Goal: Information Seeking & Learning: Learn about a topic

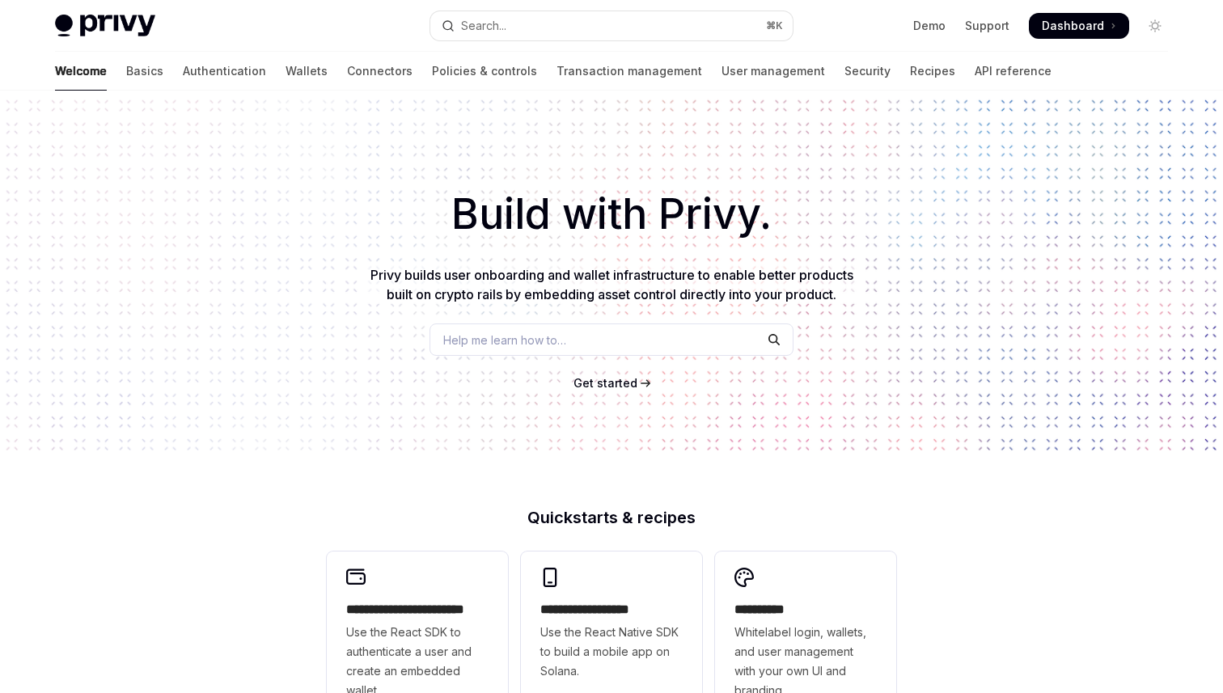
click at [499, 36] on button "Search... ⌘ K" at bounding box center [611, 25] width 362 height 29
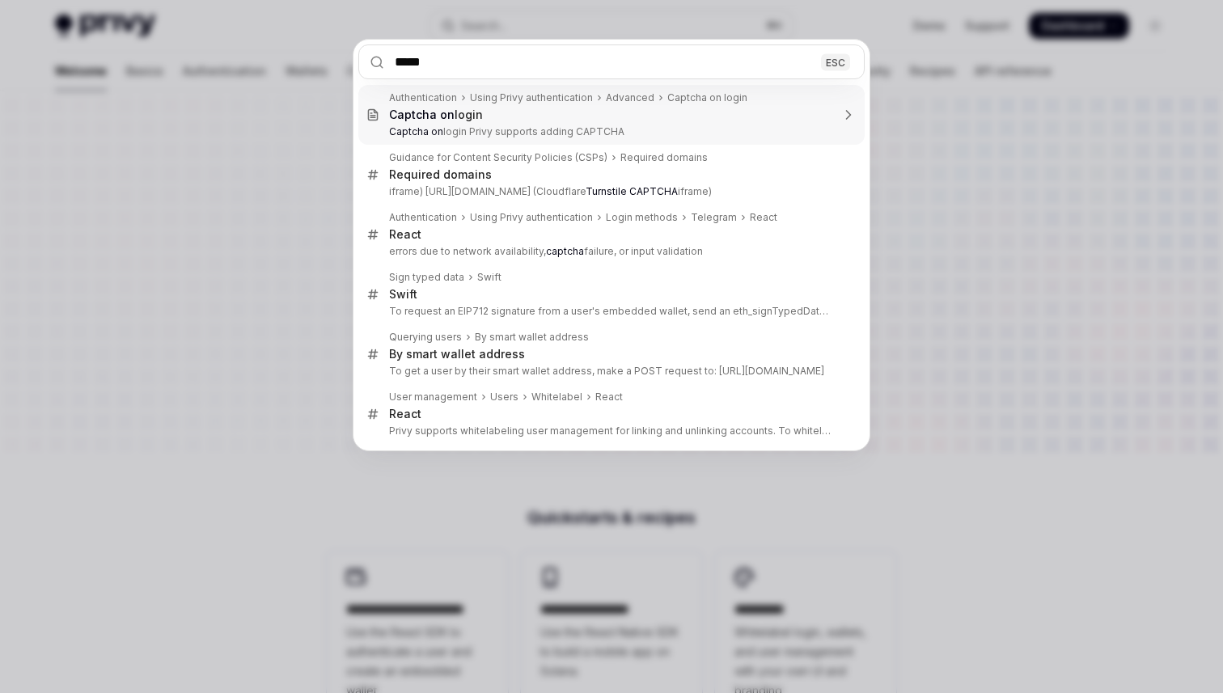
type input "******"
type textarea "*"
type input "*******"
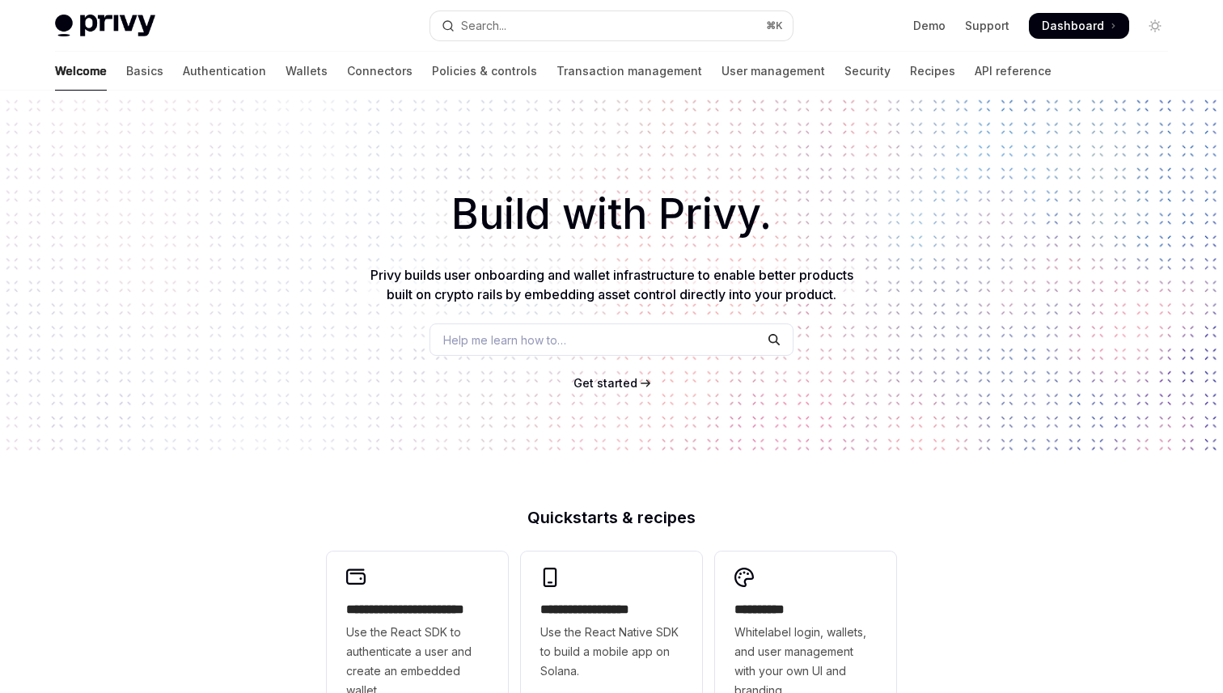
type textarea "*"
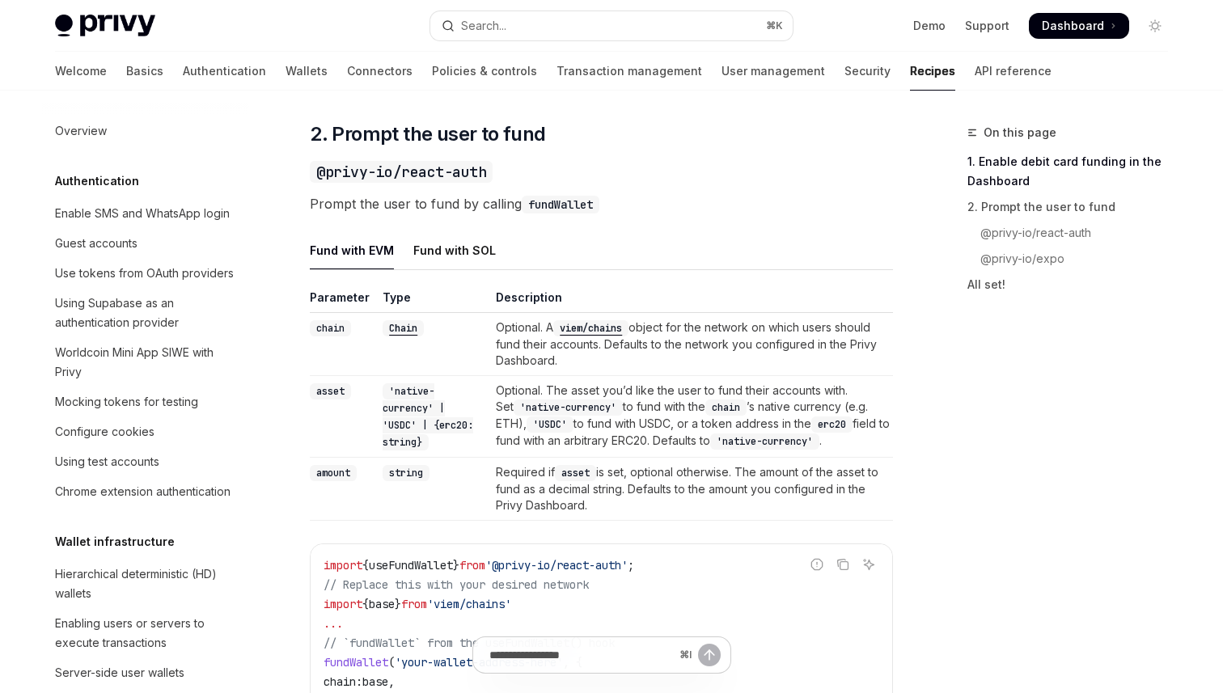
click at [513, 29] on button "Search... ⌘ K" at bounding box center [611, 25] width 362 height 29
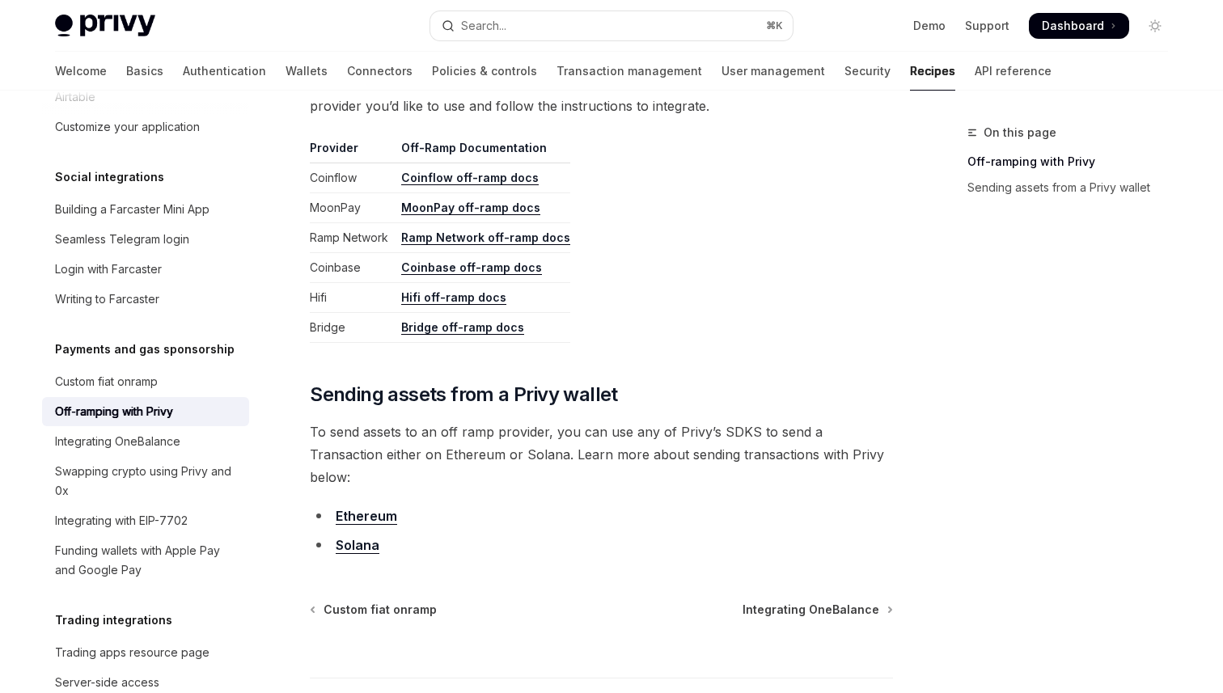
scroll to position [785, 0]
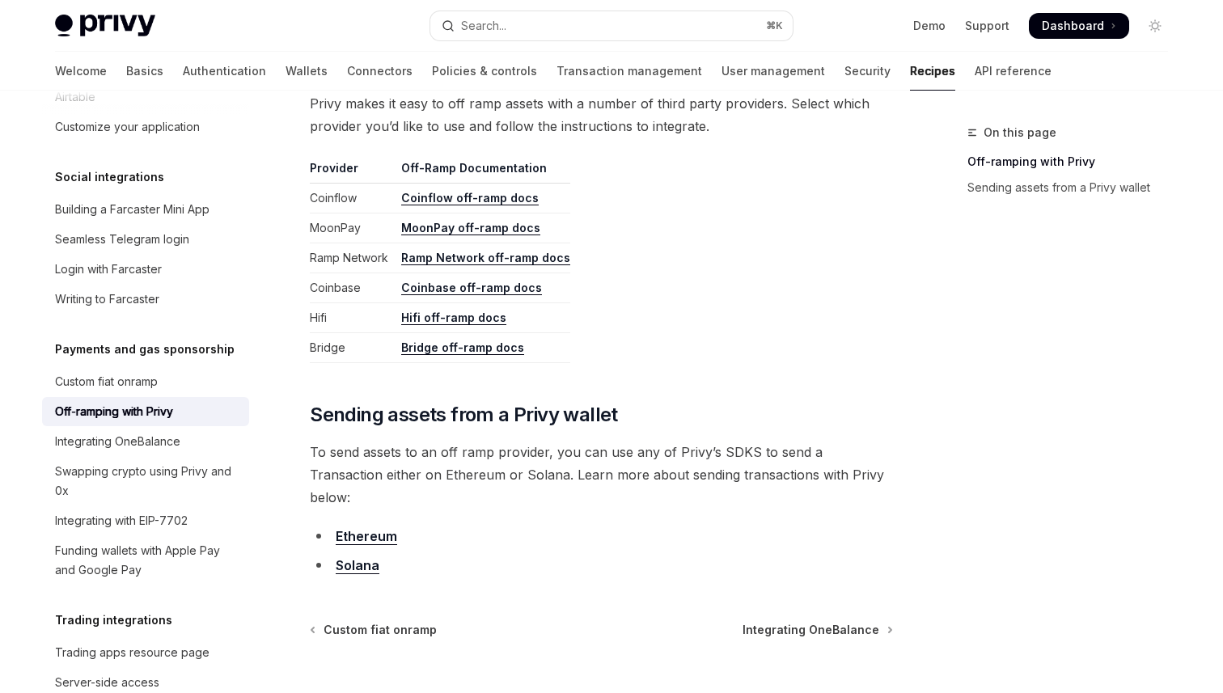
click at [545, 223] on td "MoonPay off-ramp docs" at bounding box center [483, 229] width 176 height 30
click at [556, 223] on td "MoonPay off-ramp docs" at bounding box center [483, 229] width 176 height 30
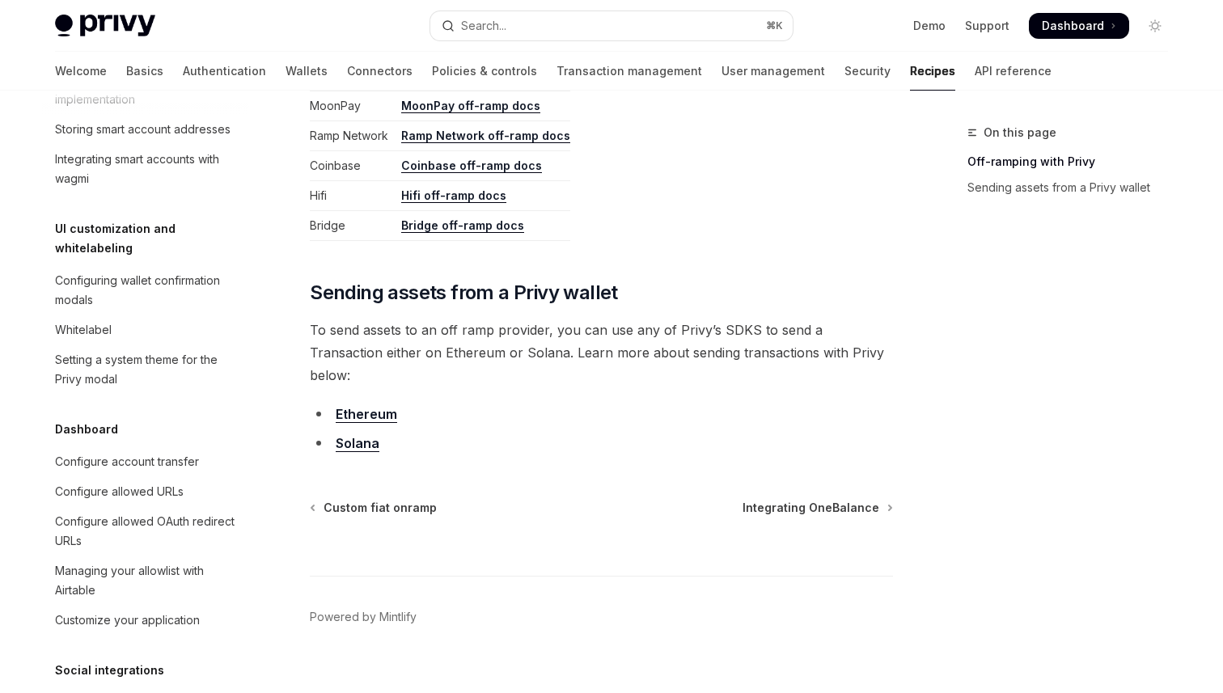
scroll to position [680, 0]
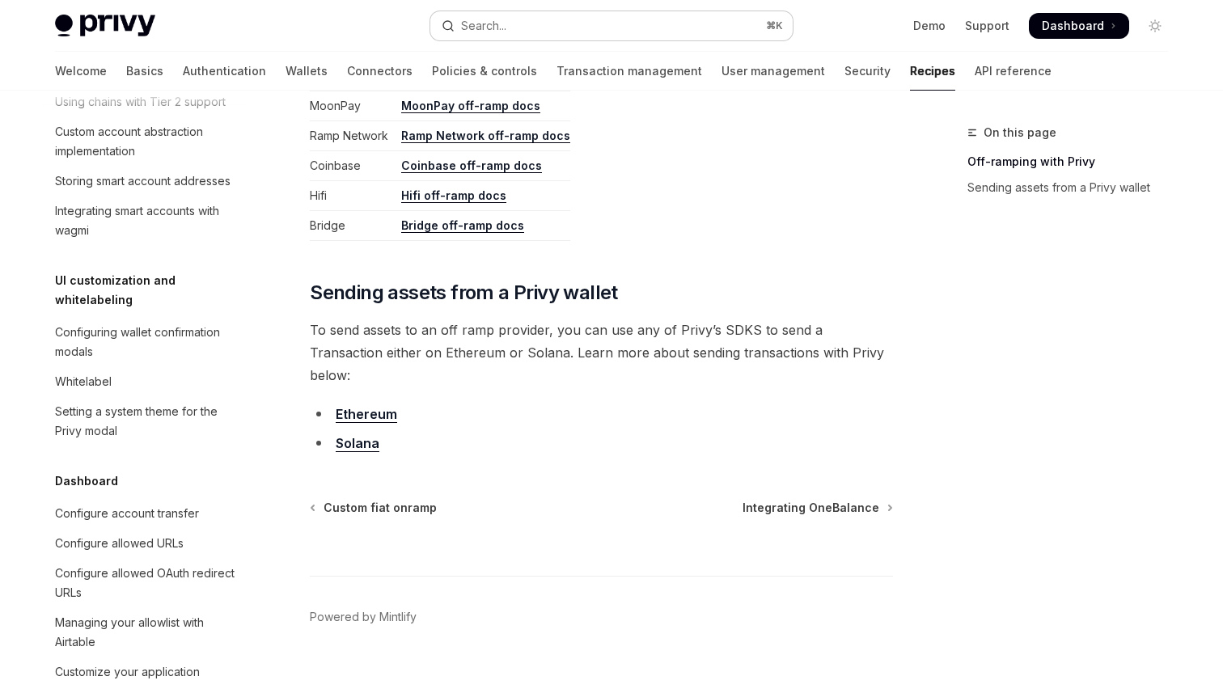
click at [467, 35] on button "Search... ⌘ K" at bounding box center [611, 25] width 362 height 29
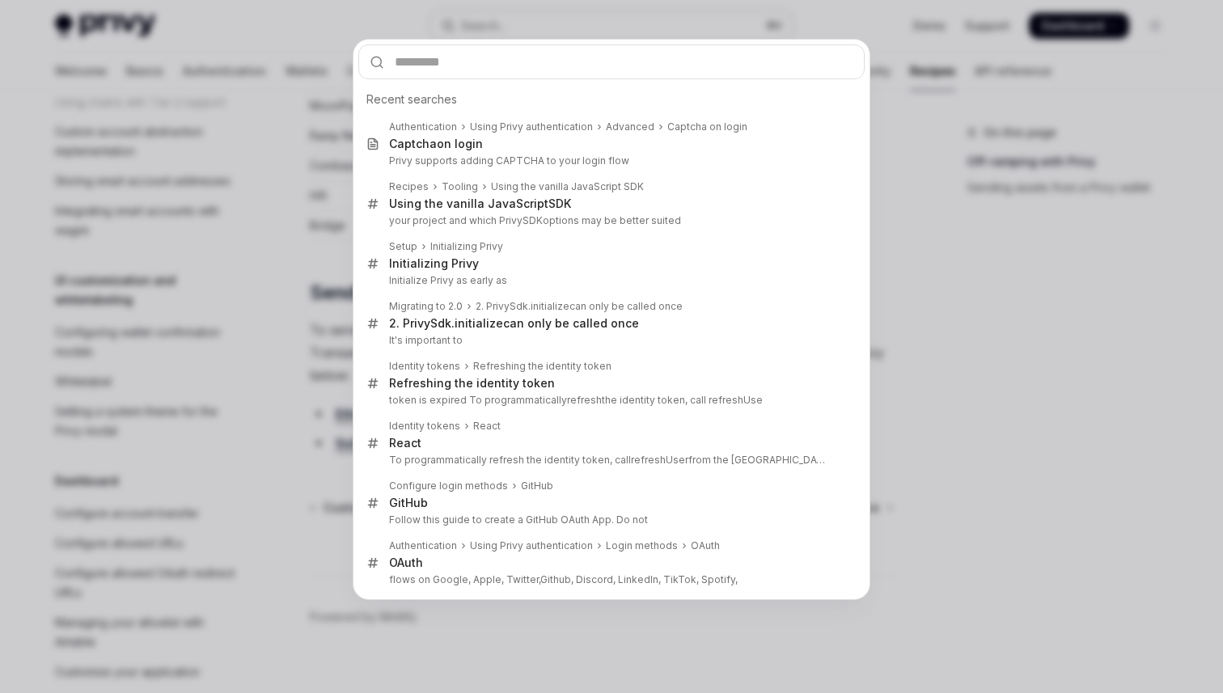
type input "**********"
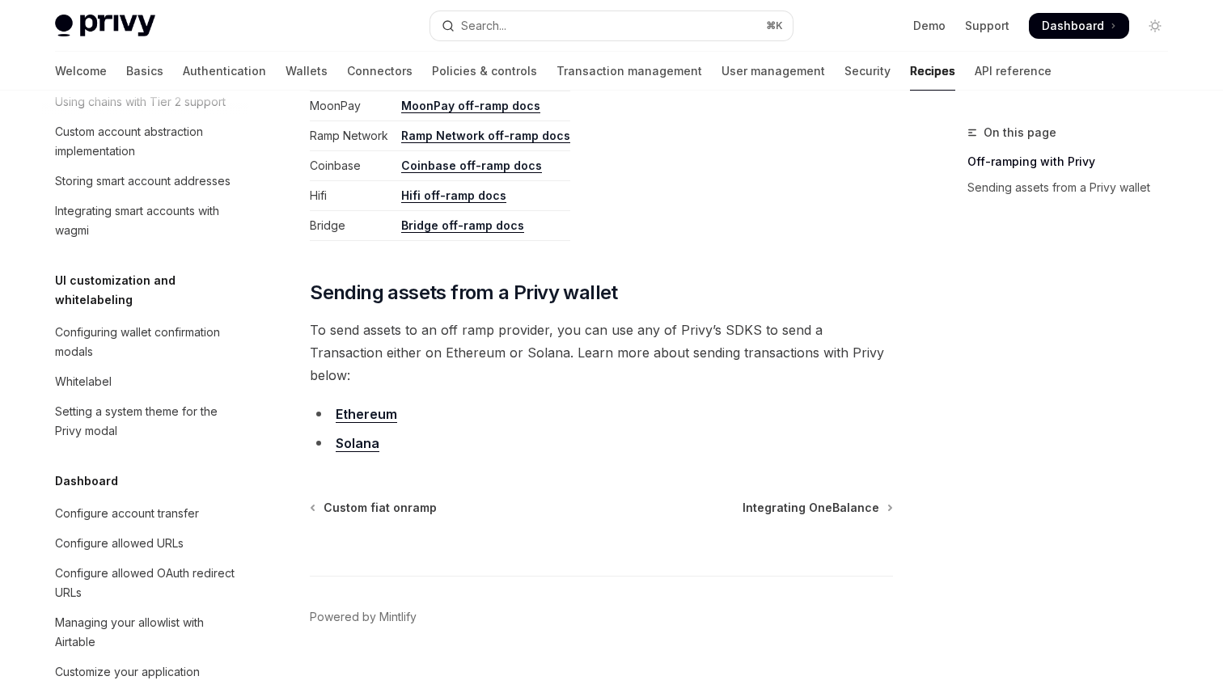
type textarea "*"
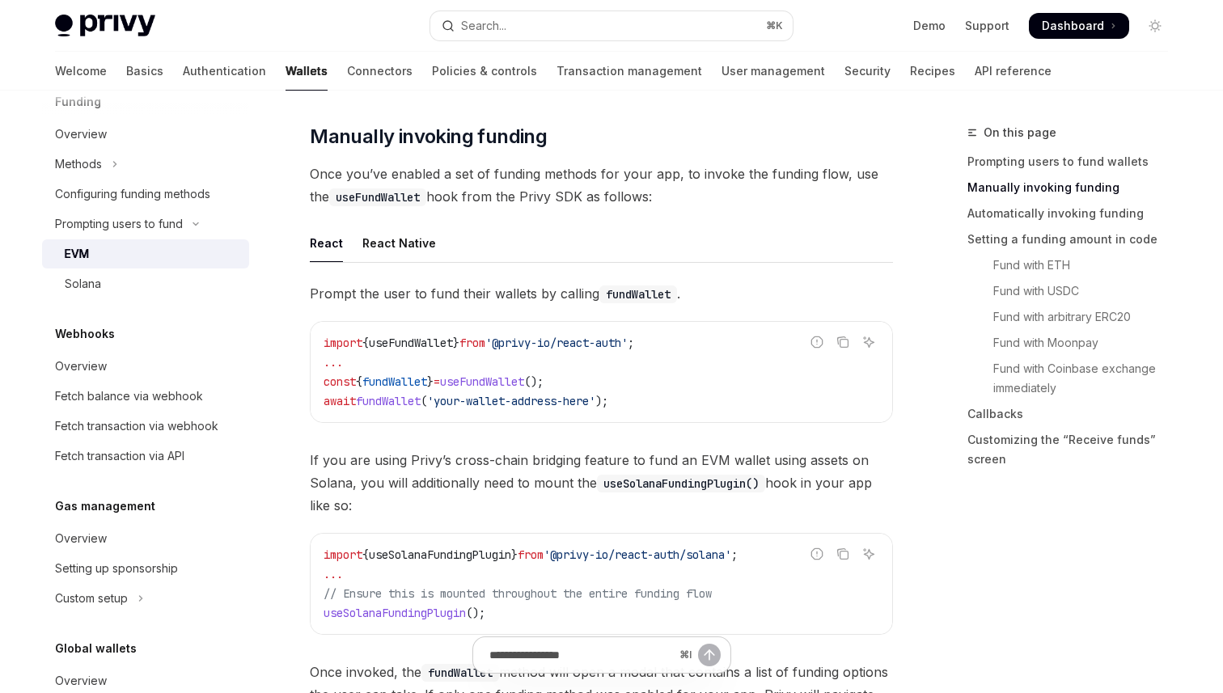
scroll to position [462, 0]
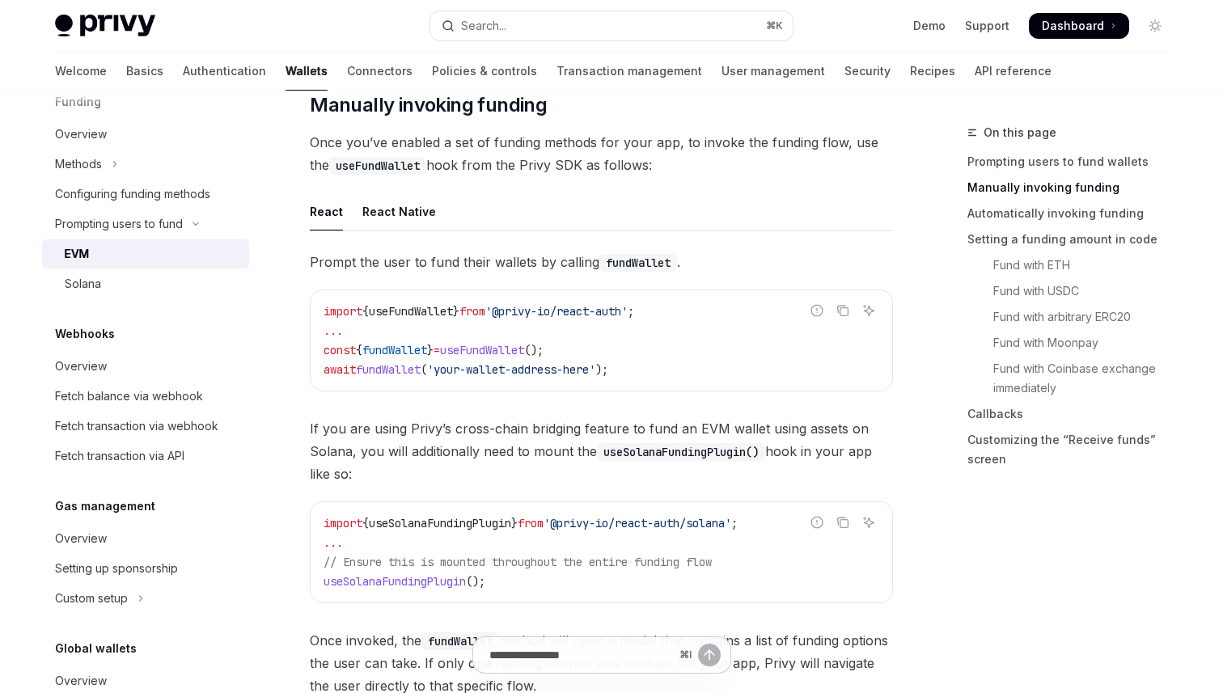
click at [408, 349] on span "fundWallet" at bounding box center [394, 350] width 65 height 15
copy span "fundWallet"
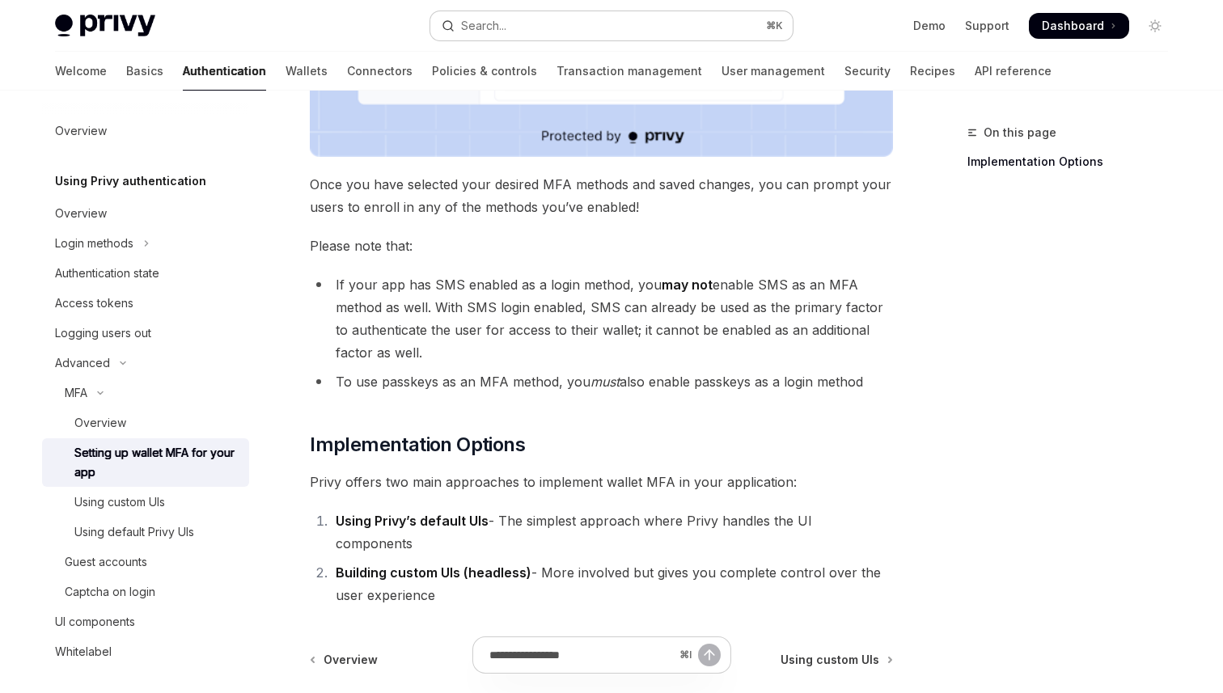
click at [544, 32] on button "Search... ⌘ K" at bounding box center [611, 25] width 362 height 29
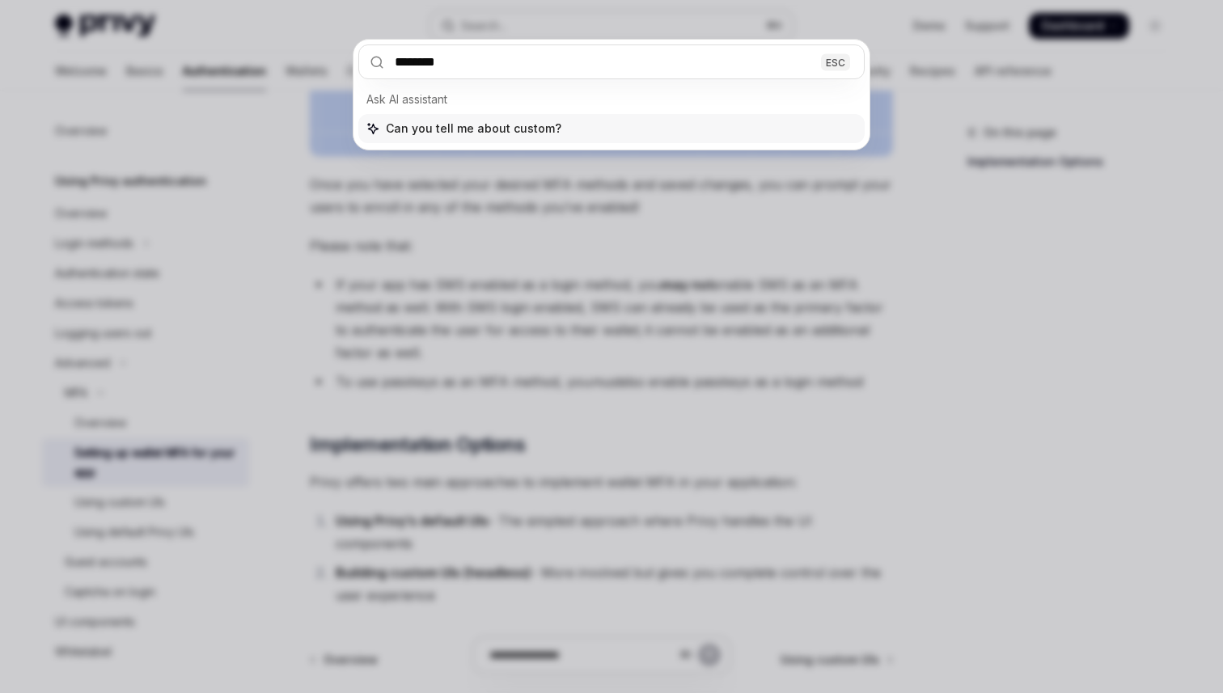
type input "*********"
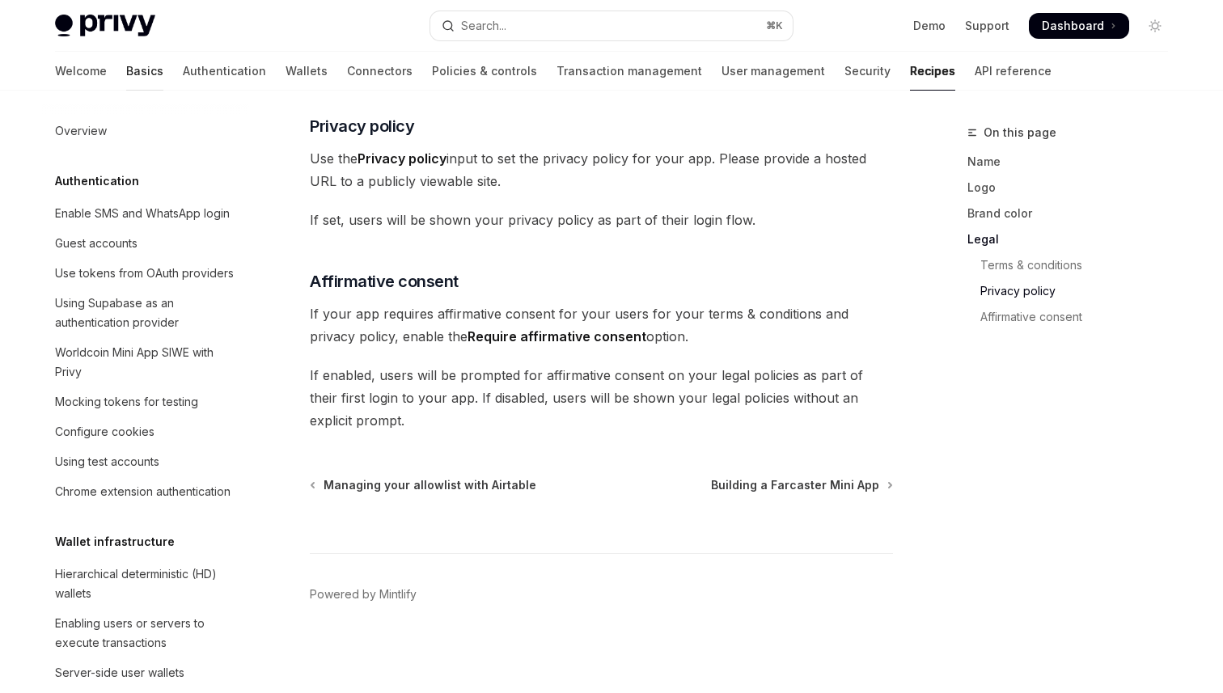
click at [126, 77] on link "Basics" at bounding box center [144, 71] width 37 height 39
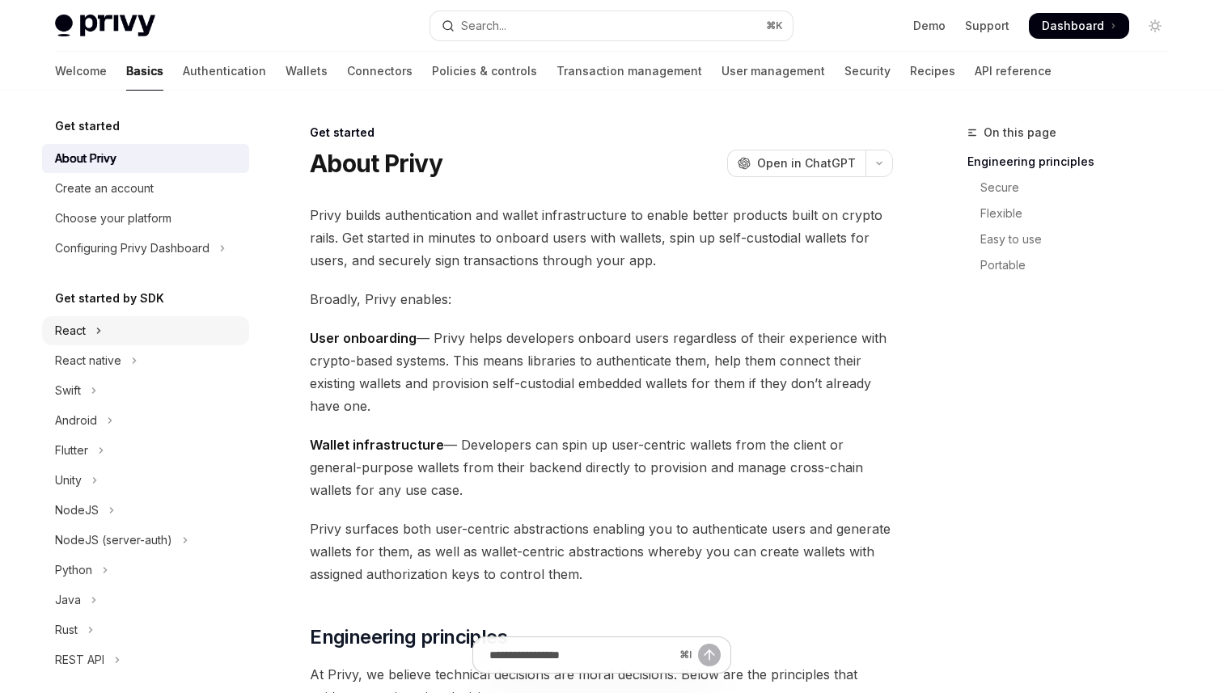
click at [130, 323] on button "React" at bounding box center [145, 330] width 207 height 29
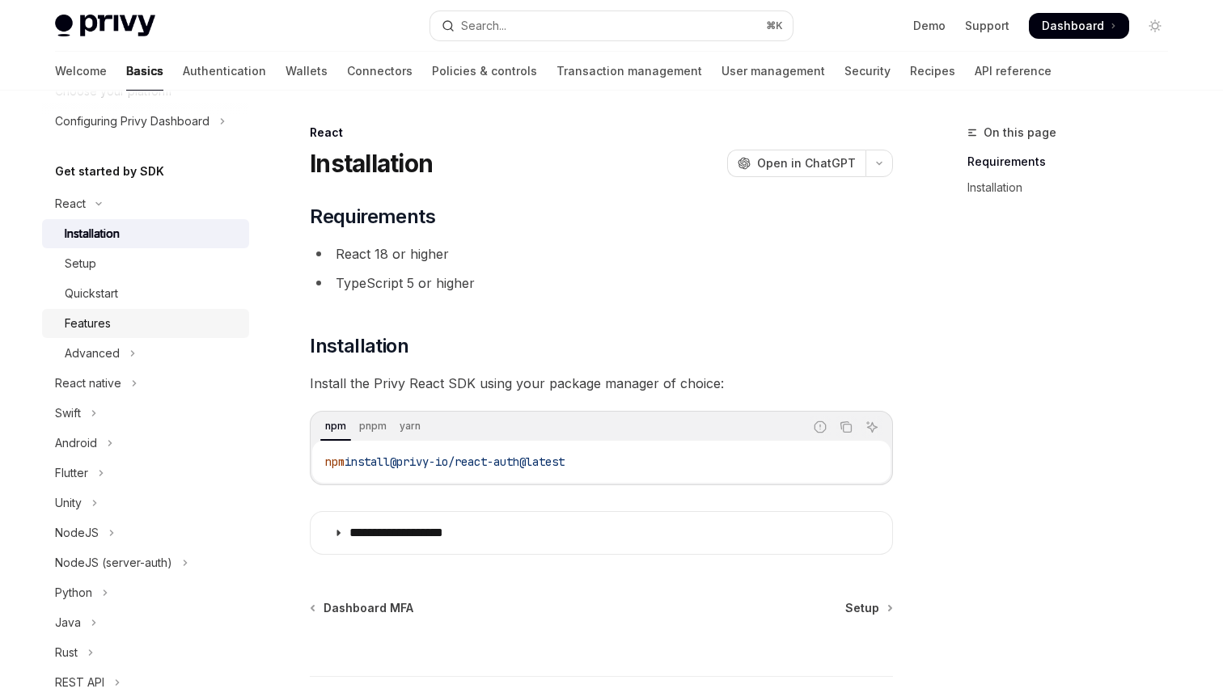
scroll to position [388, 0]
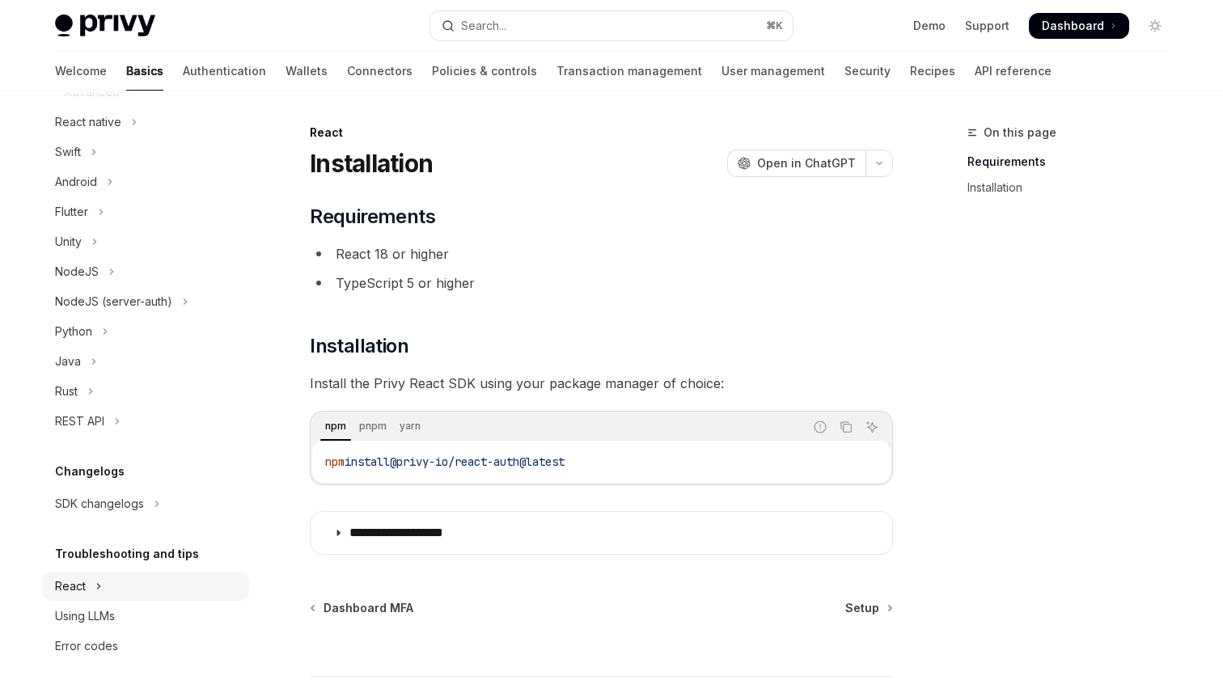
click at [105, 582] on button "React" at bounding box center [145, 586] width 207 height 29
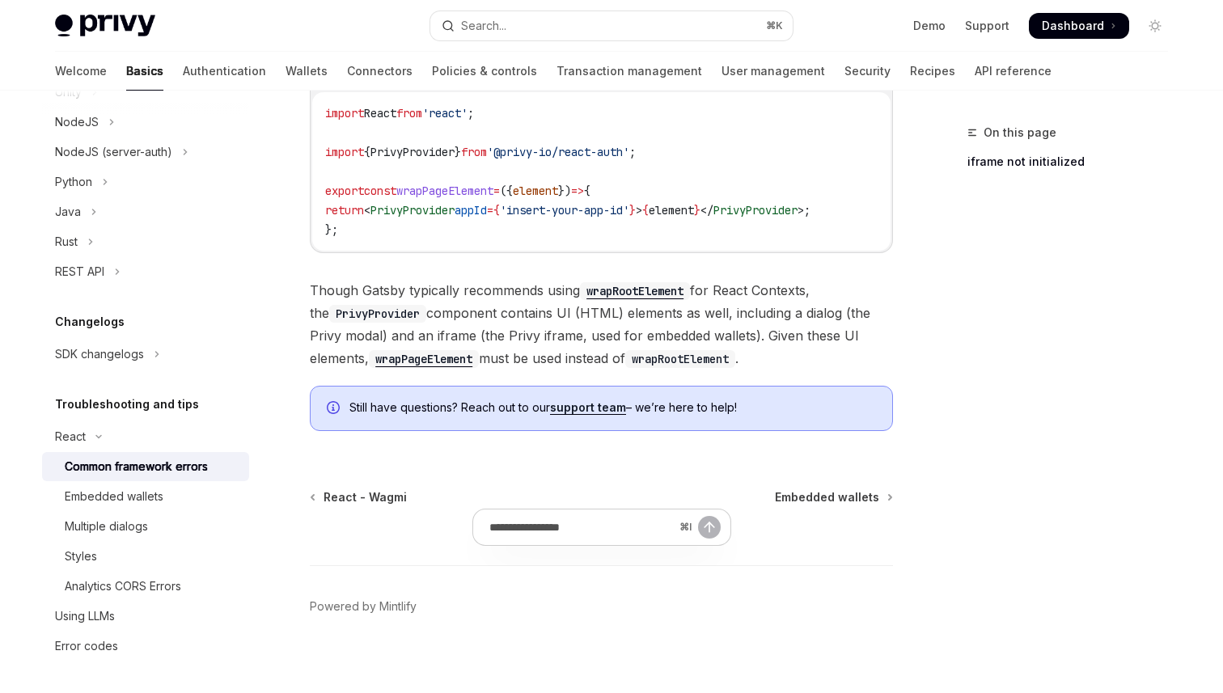
scroll to position [634, 0]
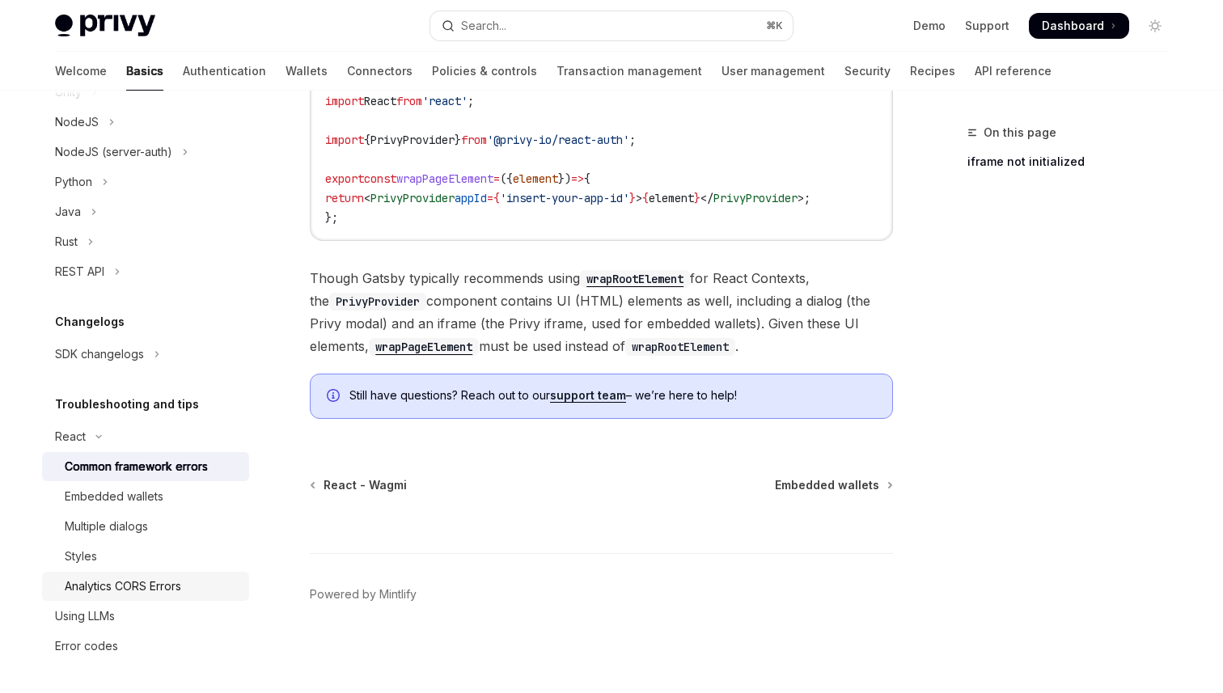
click at [174, 578] on div "Analytics CORS Errors" at bounding box center [123, 586] width 116 height 19
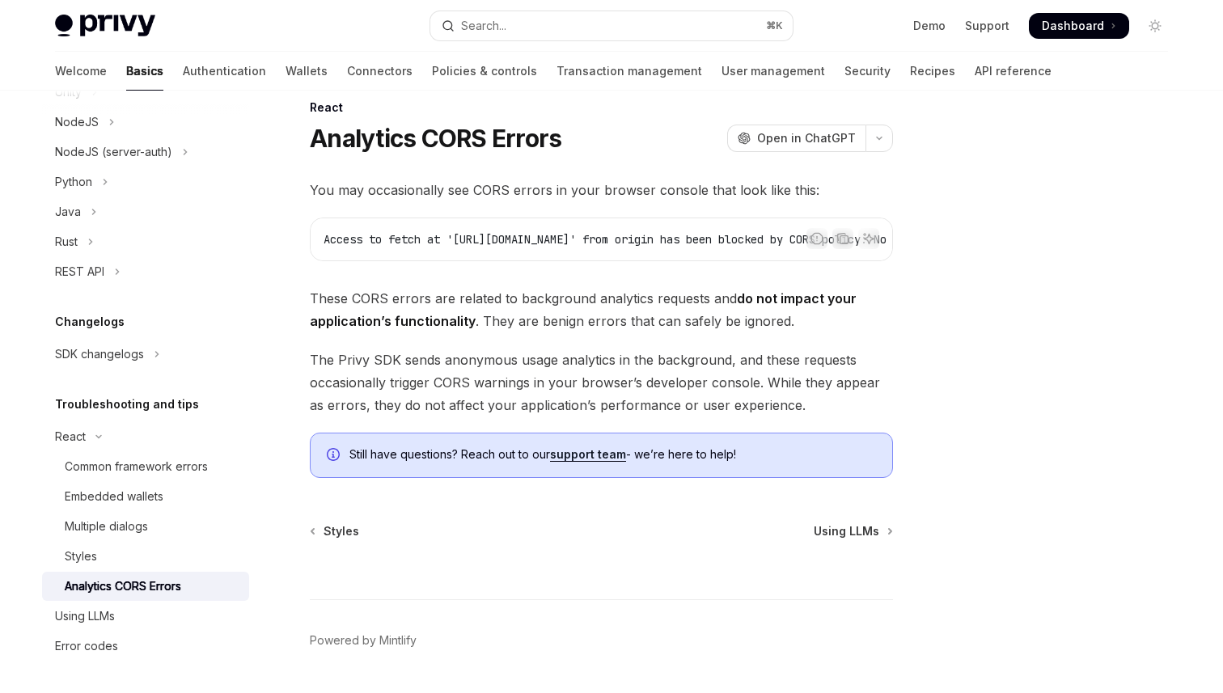
scroll to position [9, 0]
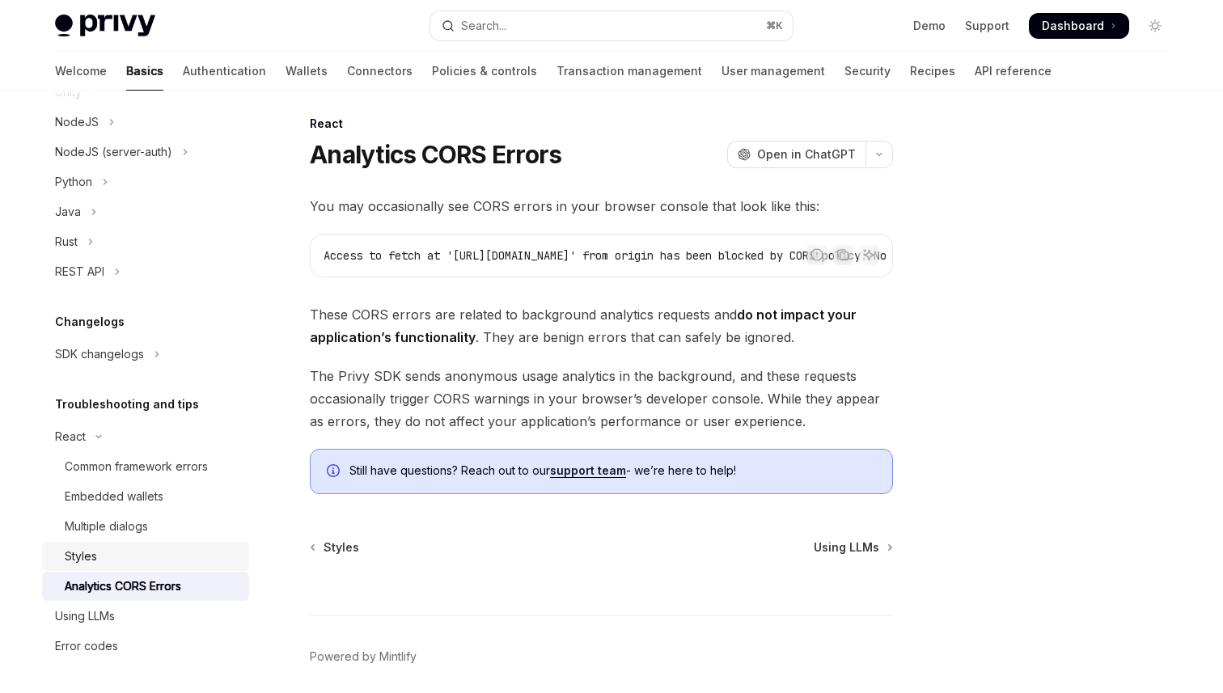
click at [150, 557] on div "Styles" at bounding box center [152, 556] width 175 height 19
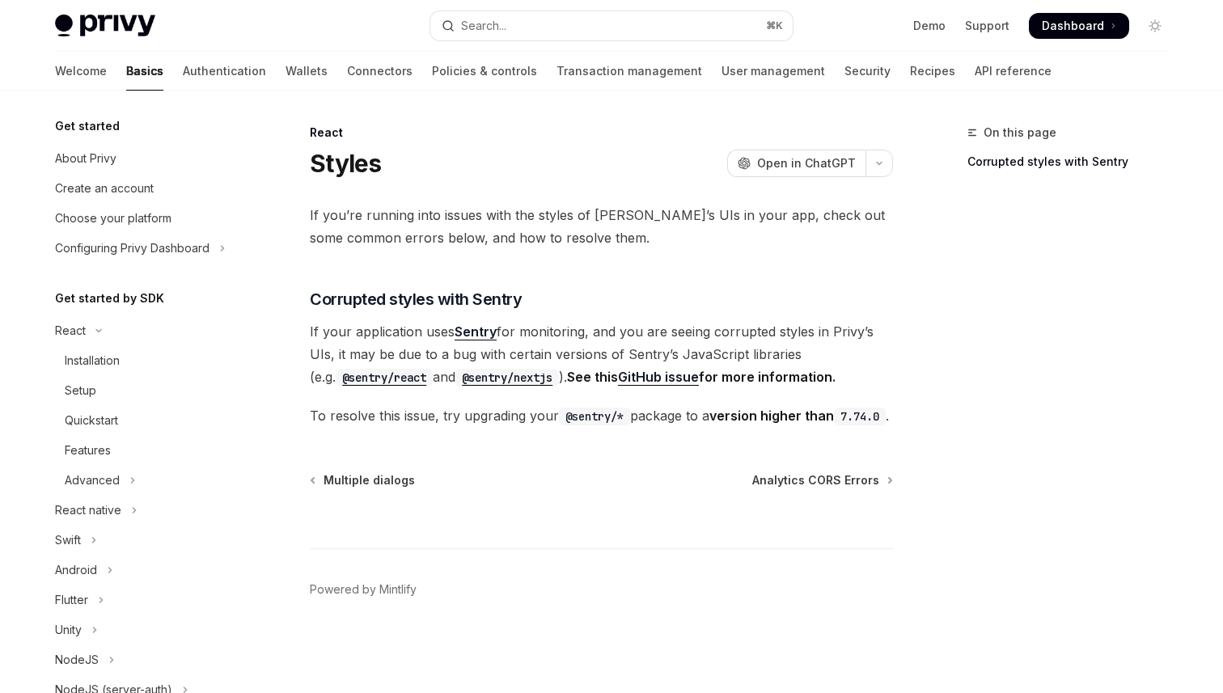
click at [139, 50] on div "Privy Docs home page Search... ⌘ K Demo Support Dashboard Dashboard Search..." at bounding box center [611, 26] width 1113 height 52
click at [183, 66] on link "Authentication" at bounding box center [224, 71] width 83 height 39
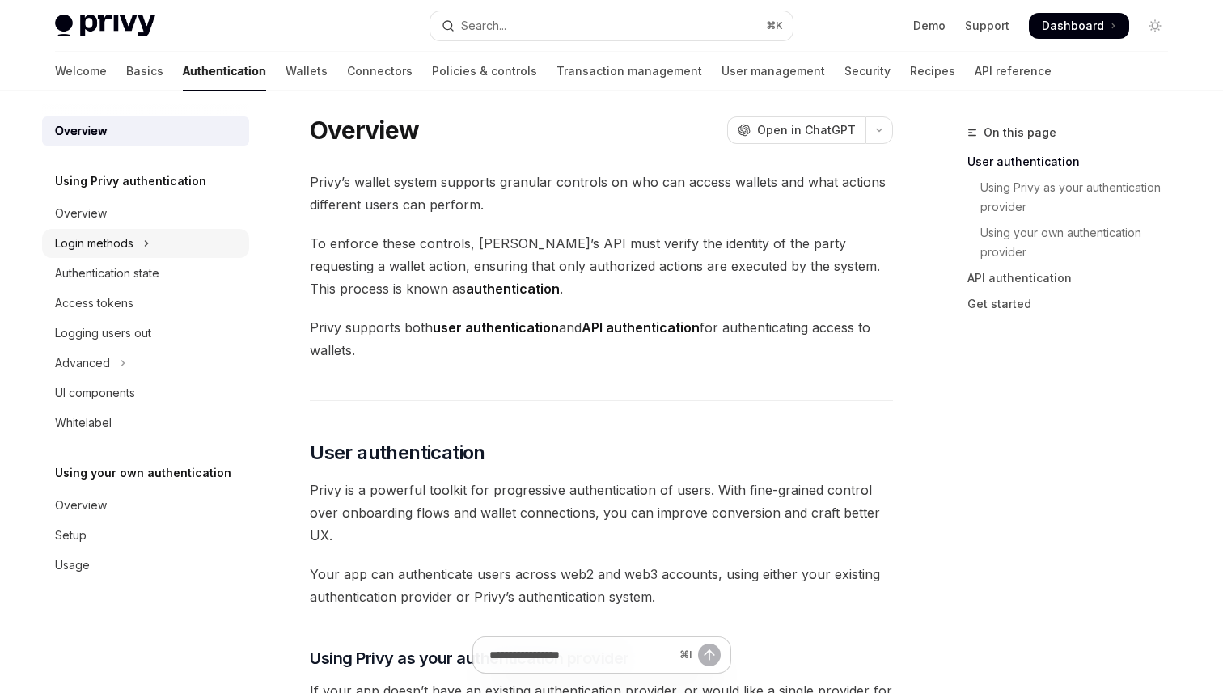
click at [110, 239] on div "Login methods" at bounding box center [94, 243] width 78 height 19
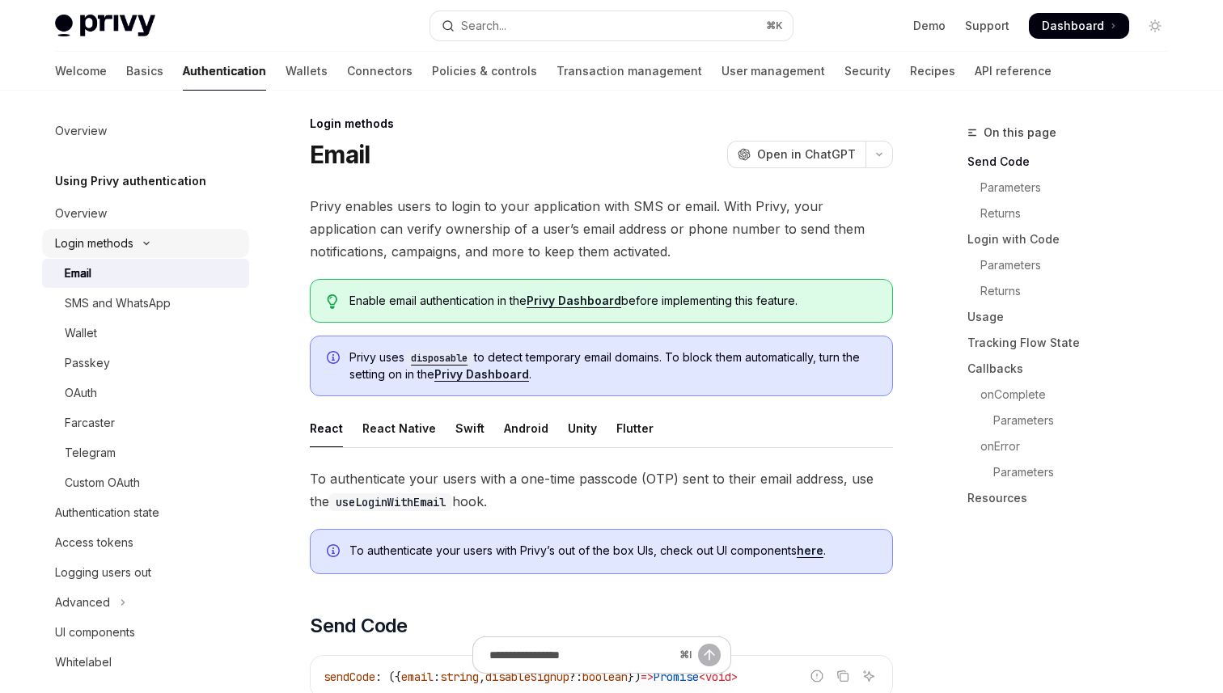
click at [110, 239] on div "Login methods" at bounding box center [94, 243] width 78 height 19
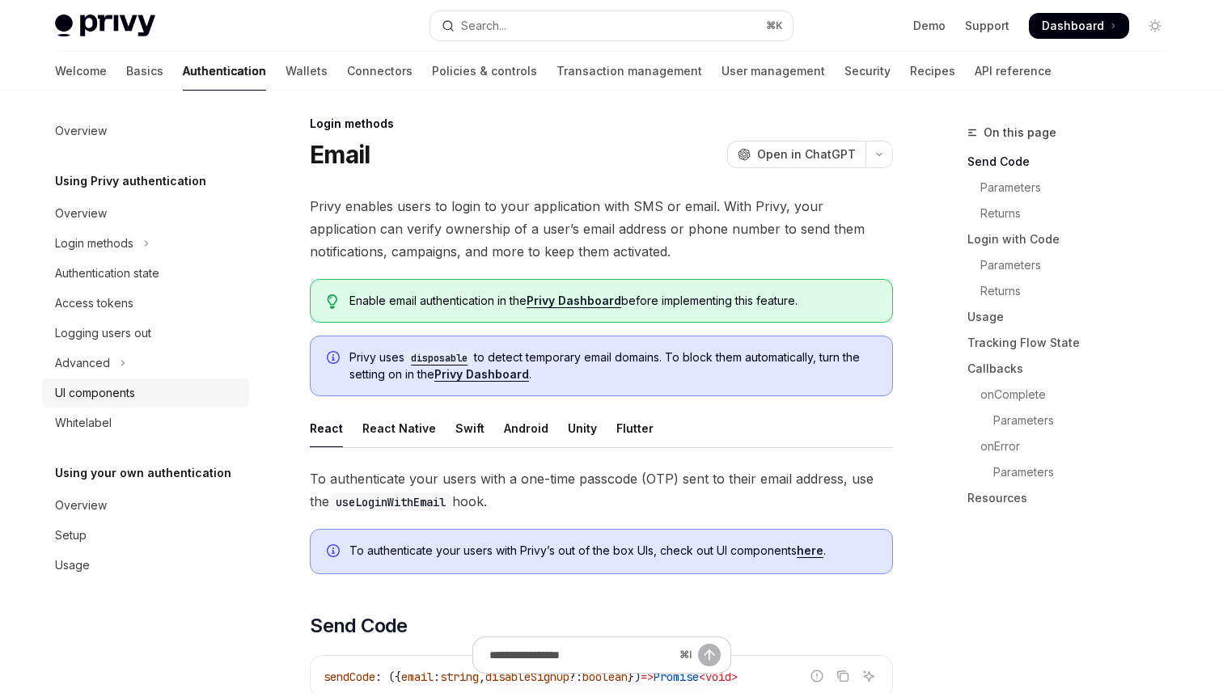
click at [116, 383] on div "UI components" at bounding box center [95, 392] width 80 height 19
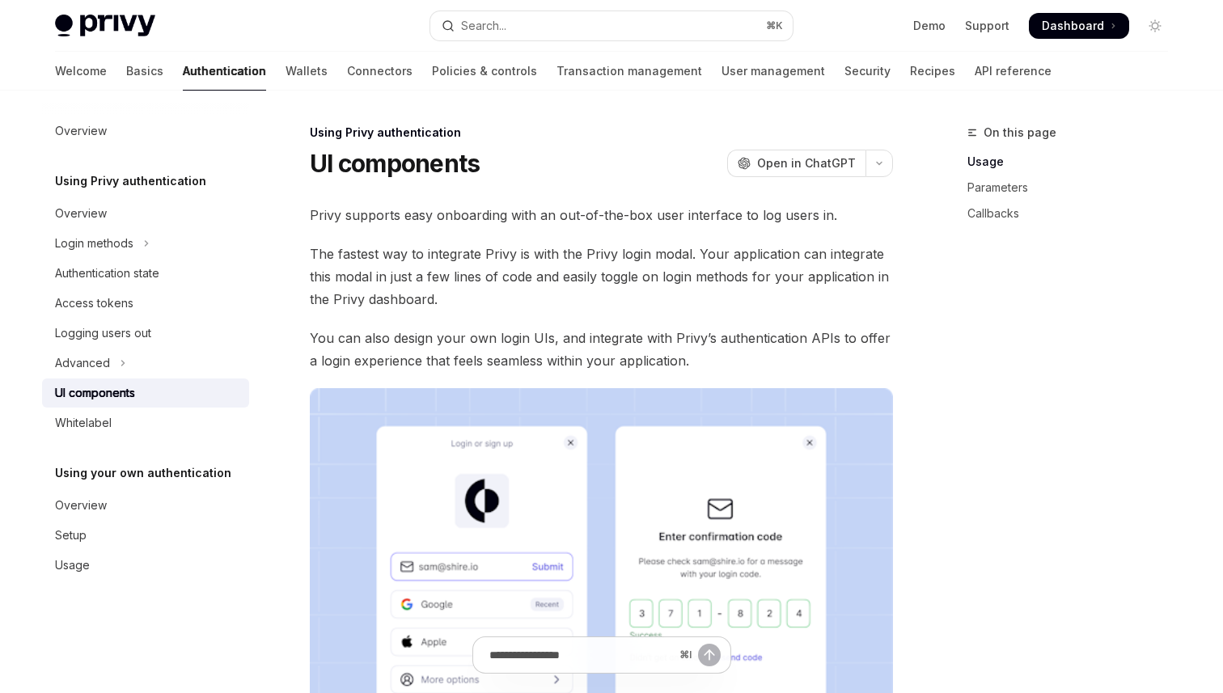
scroll to position [623, 0]
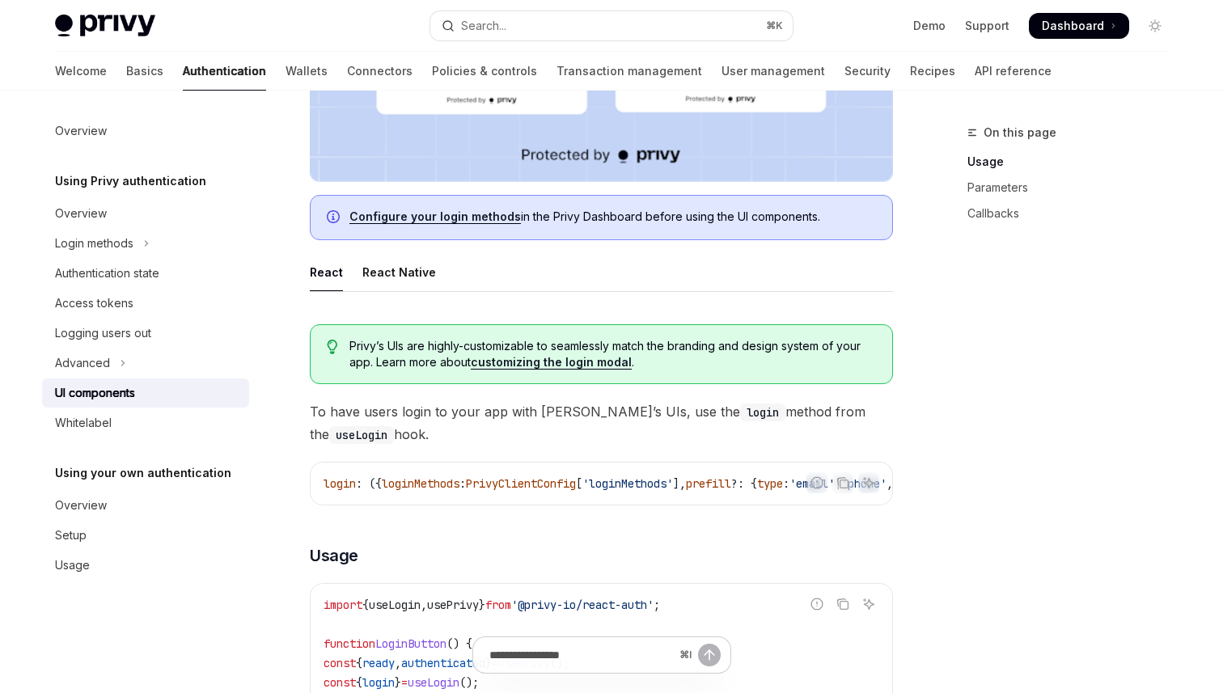
click at [571, 361] on link "customizing the login modal" at bounding box center [551, 362] width 161 height 15
type textarea "*"
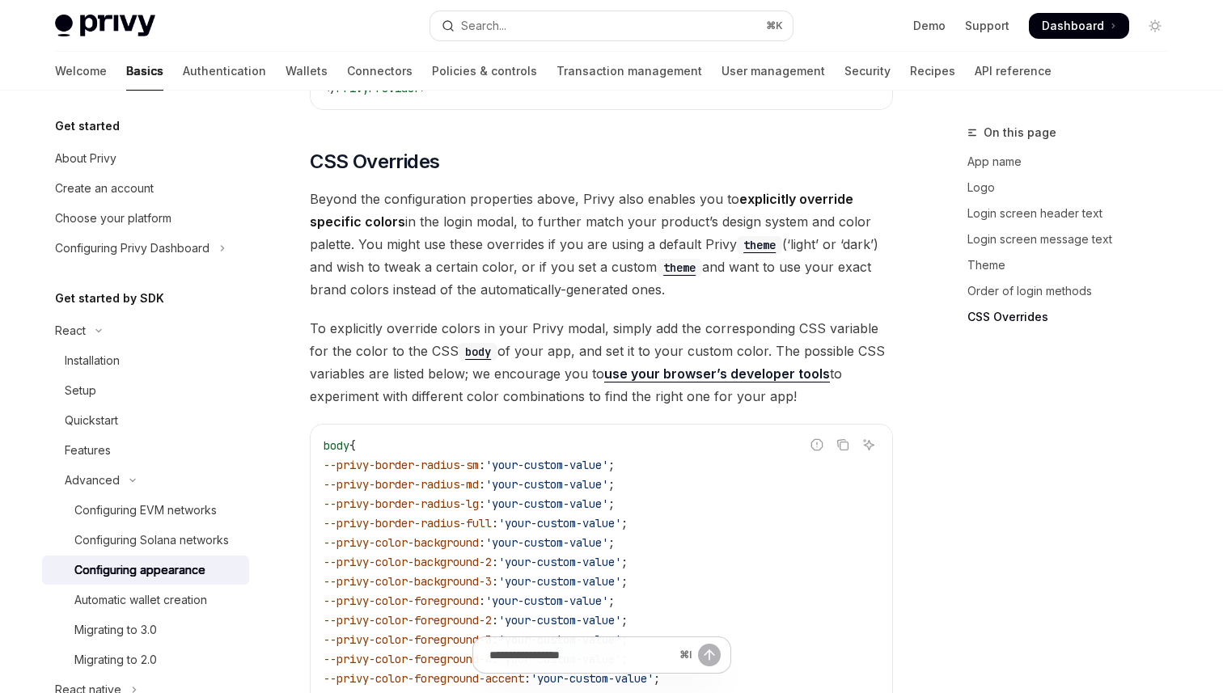
scroll to position [3763, 0]
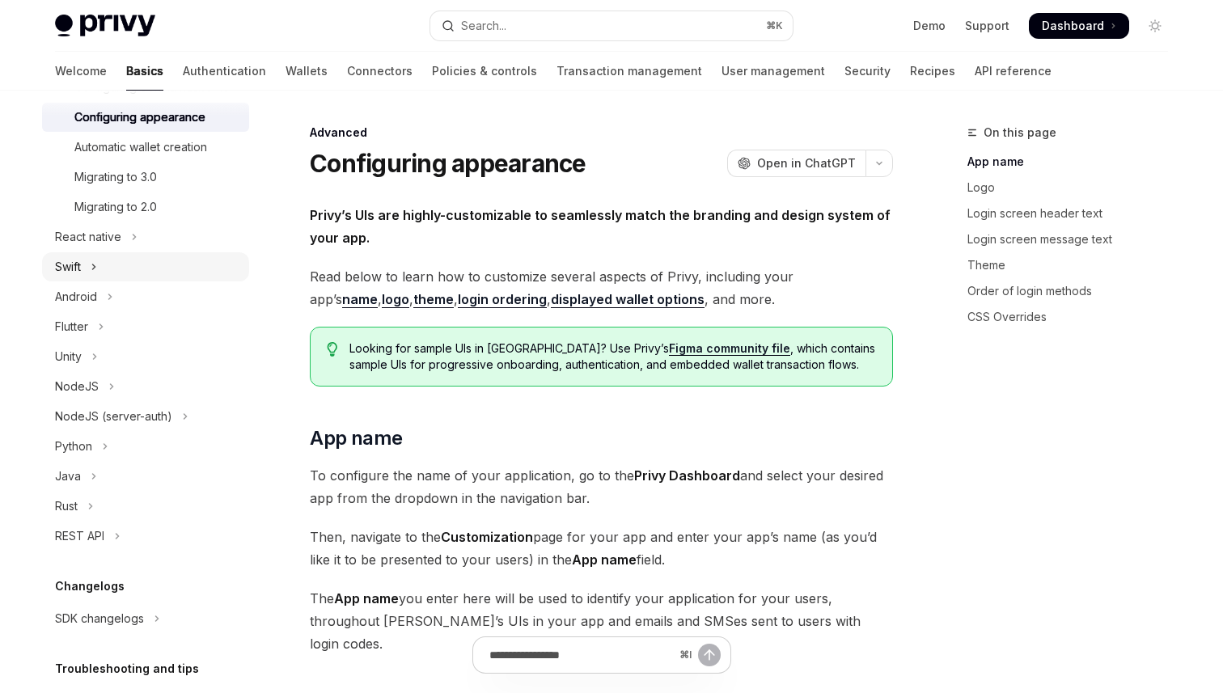
scroll to position [455, 0]
click at [159, 49] on div "Privy Docs home page Search... ⌘ K Demo Support Dashboard Dashboard Search..." at bounding box center [611, 26] width 1113 height 52
click at [183, 90] on div at bounding box center [224, 91] width 83 height 2
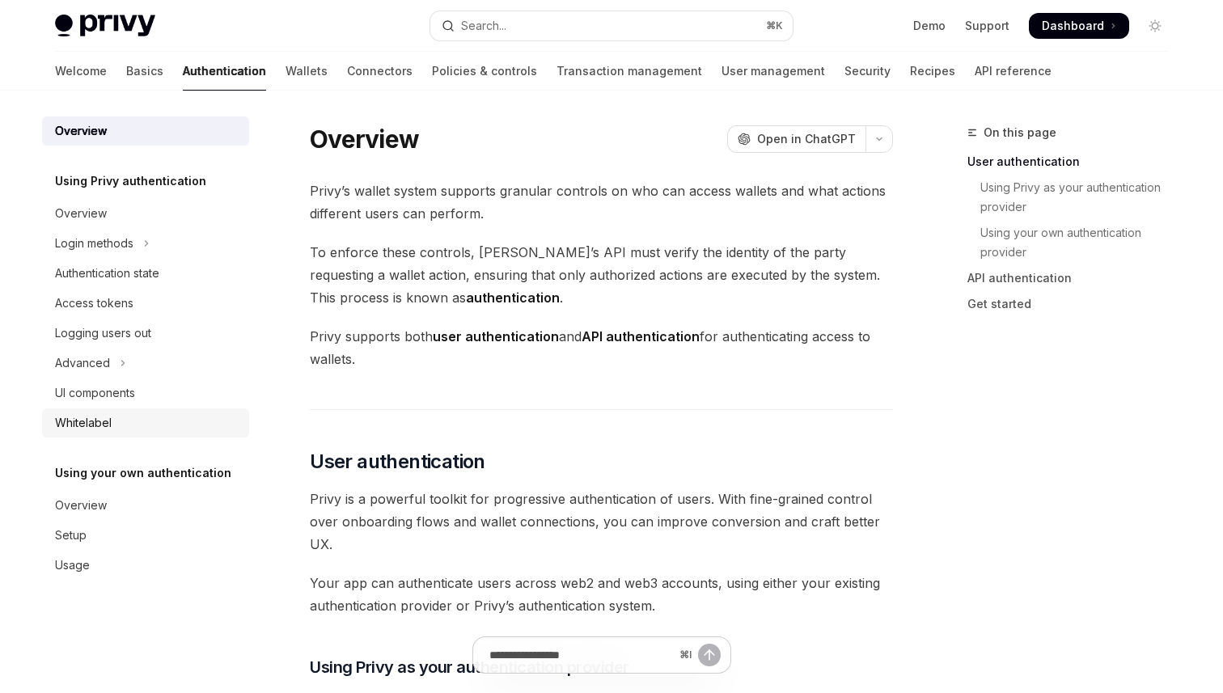
click at [91, 419] on div "Whitelabel" at bounding box center [83, 422] width 57 height 19
type textarea "*"
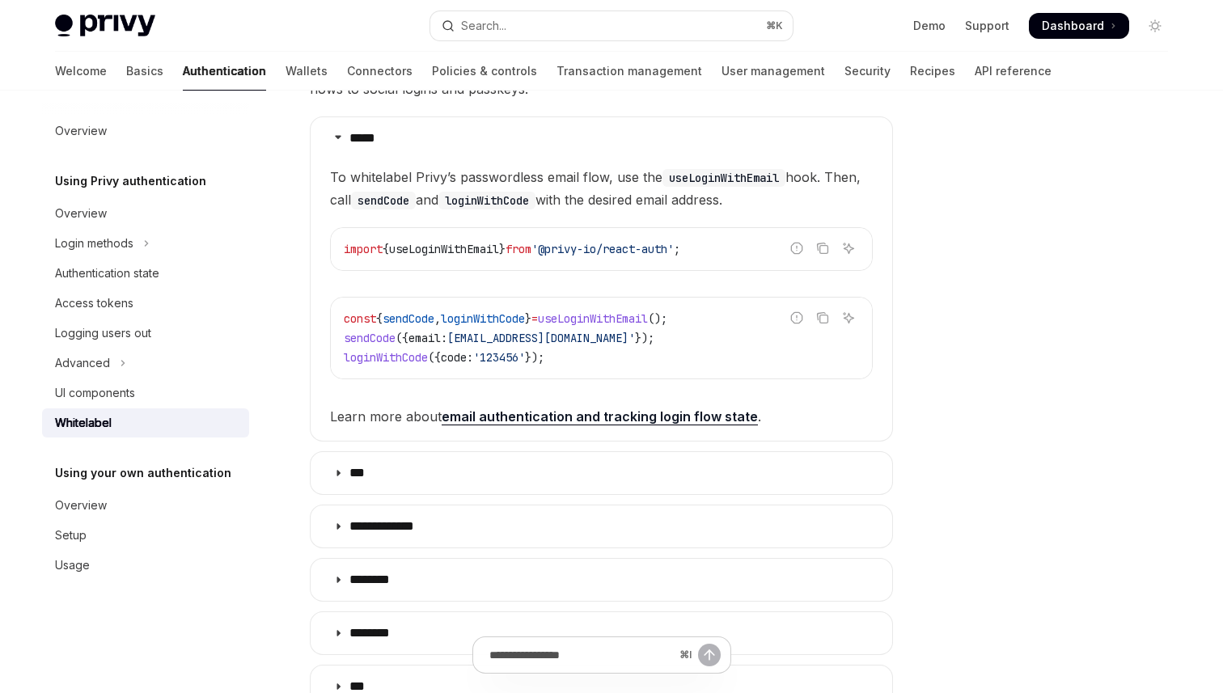
scroll to position [316, 0]
